Goal: Transaction & Acquisition: Purchase product/service

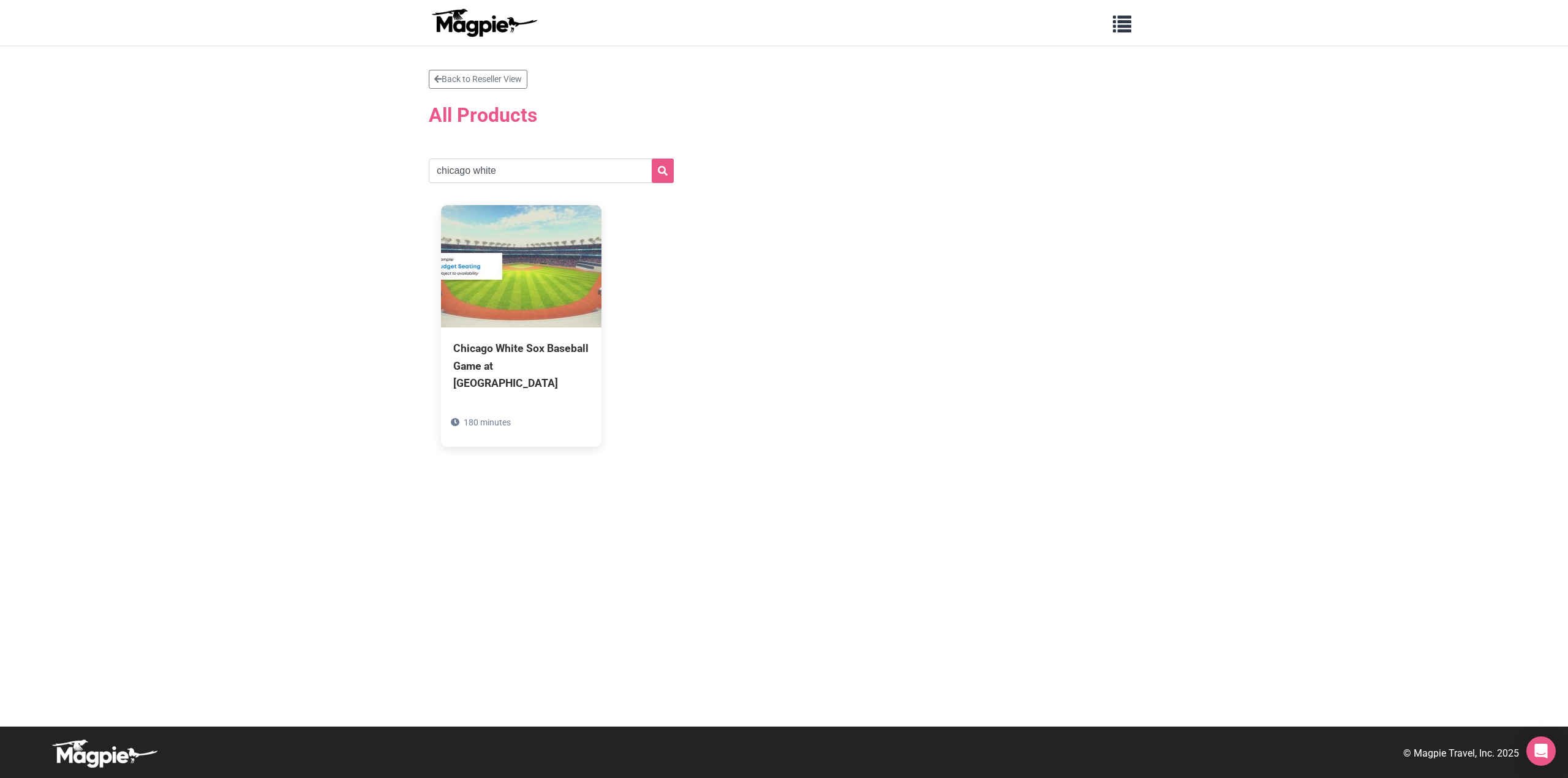
click at [570, 176] on input "chicago white" at bounding box center [551, 171] width 245 height 25
click at [629, 174] on input "chicago Carolina Panthers" at bounding box center [551, 171] width 245 height 25
type input "Carolina Panthers"
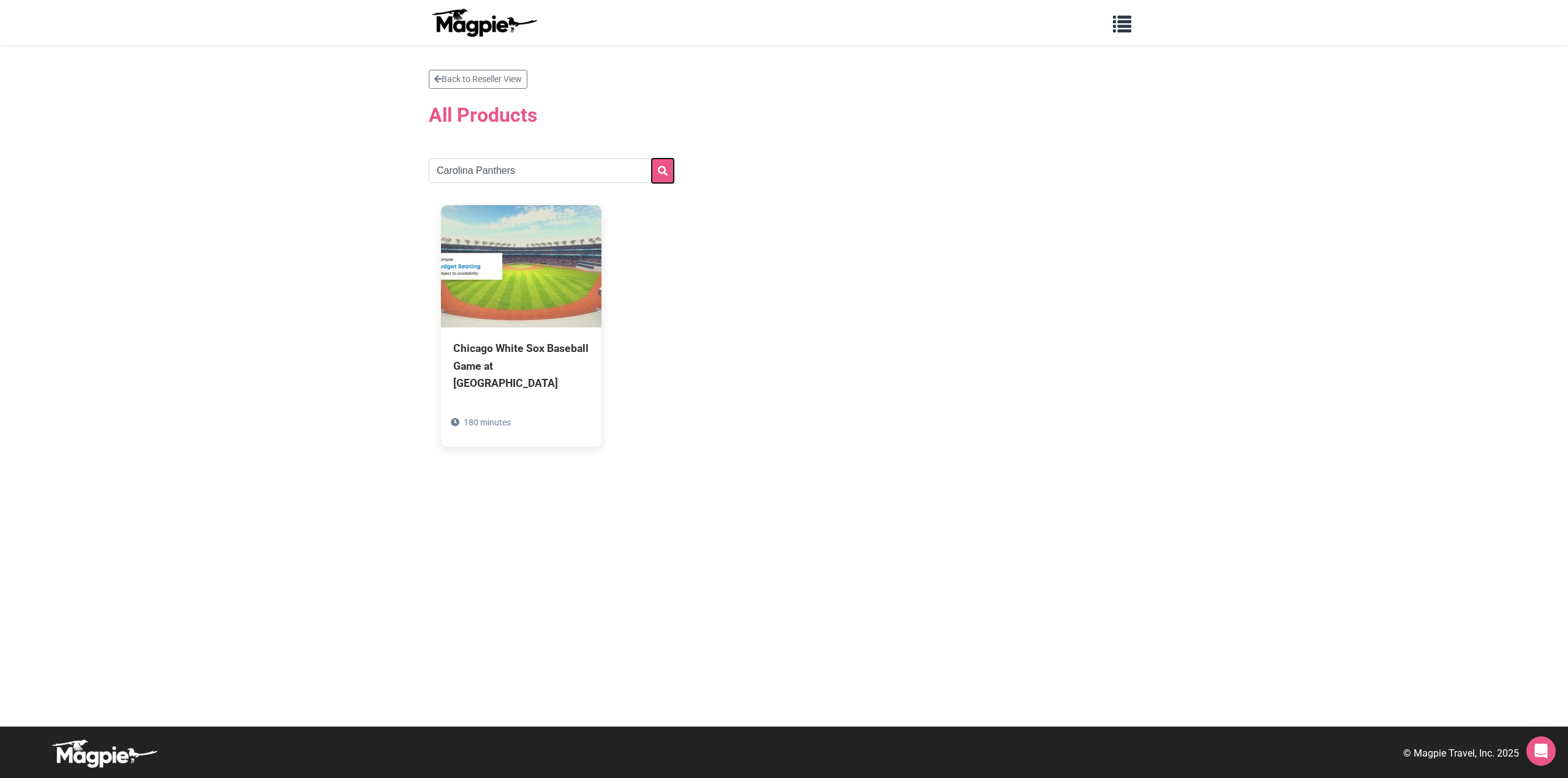
click at [668, 166] on button "submit" at bounding box center [663, 171] width 22 height 25
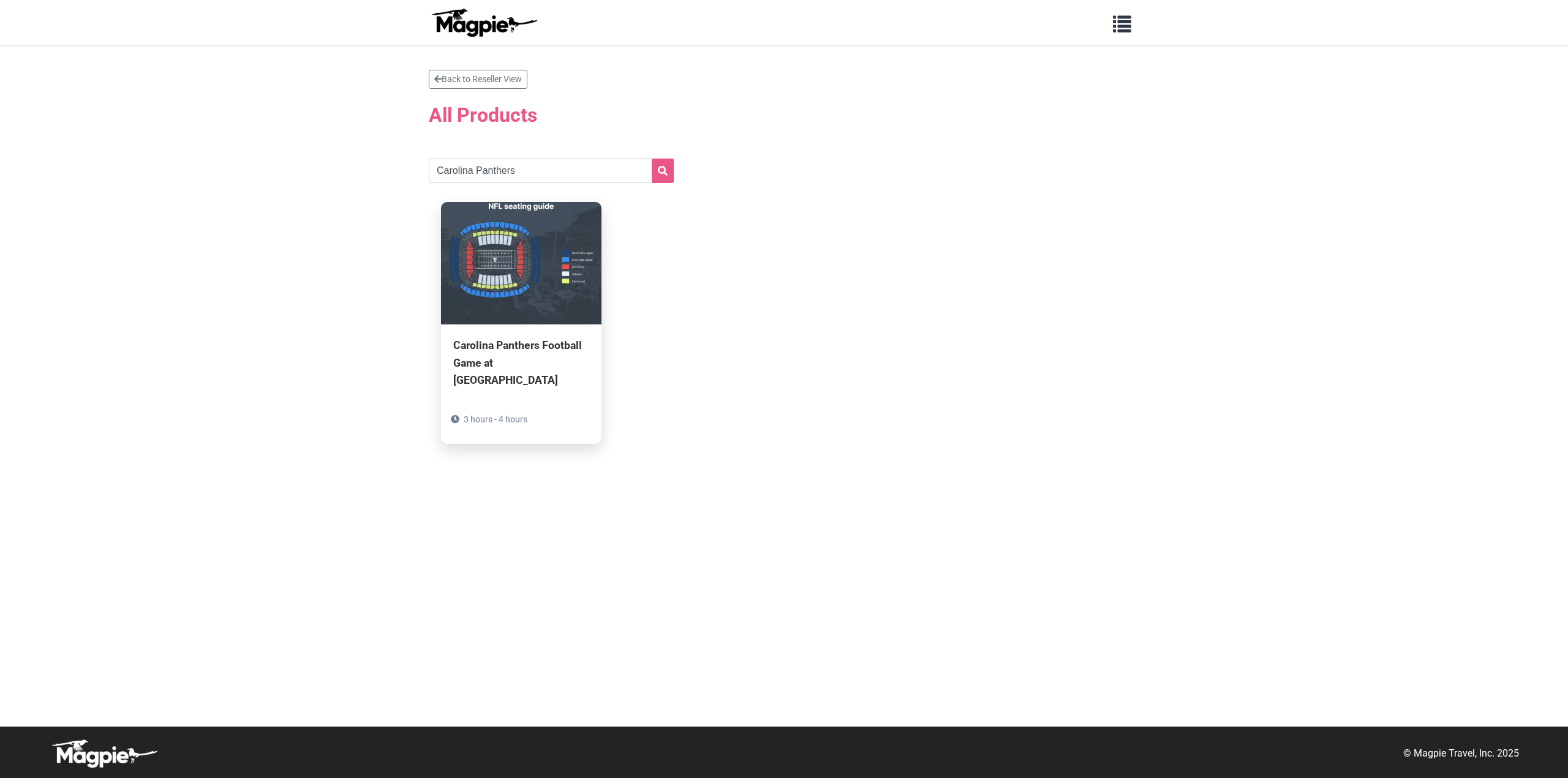
drag, startPoint x: 0, startPoint y: 0, endPoint x: 585, endPoint y: 269, distance: 643.9
click at [585, 269] on img at bounding box center [521, 264] width 160 height 123
